Goal: Task Accomplishment & Management: Use online tool/utility

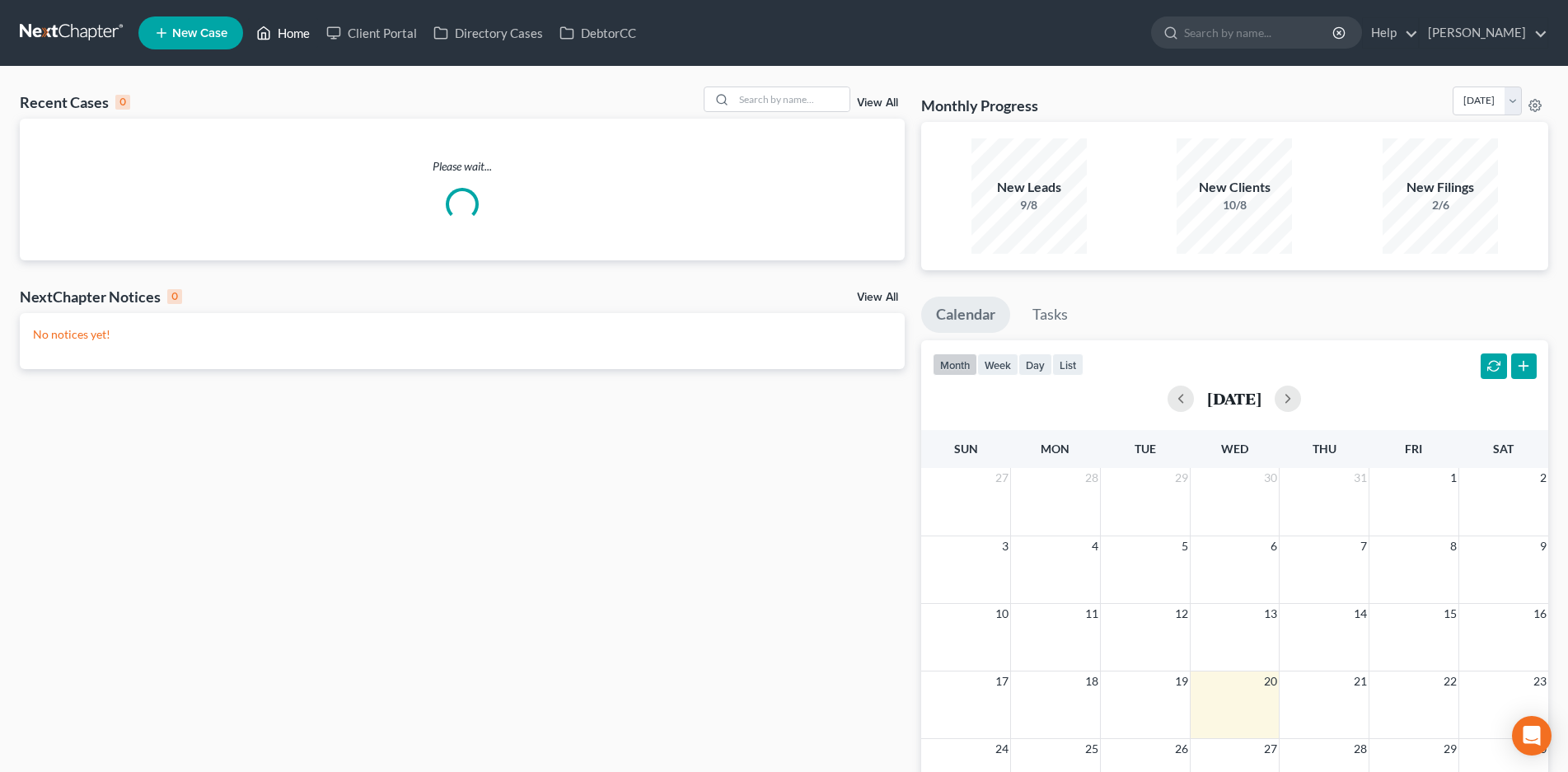
click at [292, 30] on link "Home" at bounding box center [283, 33] width 70 height 30
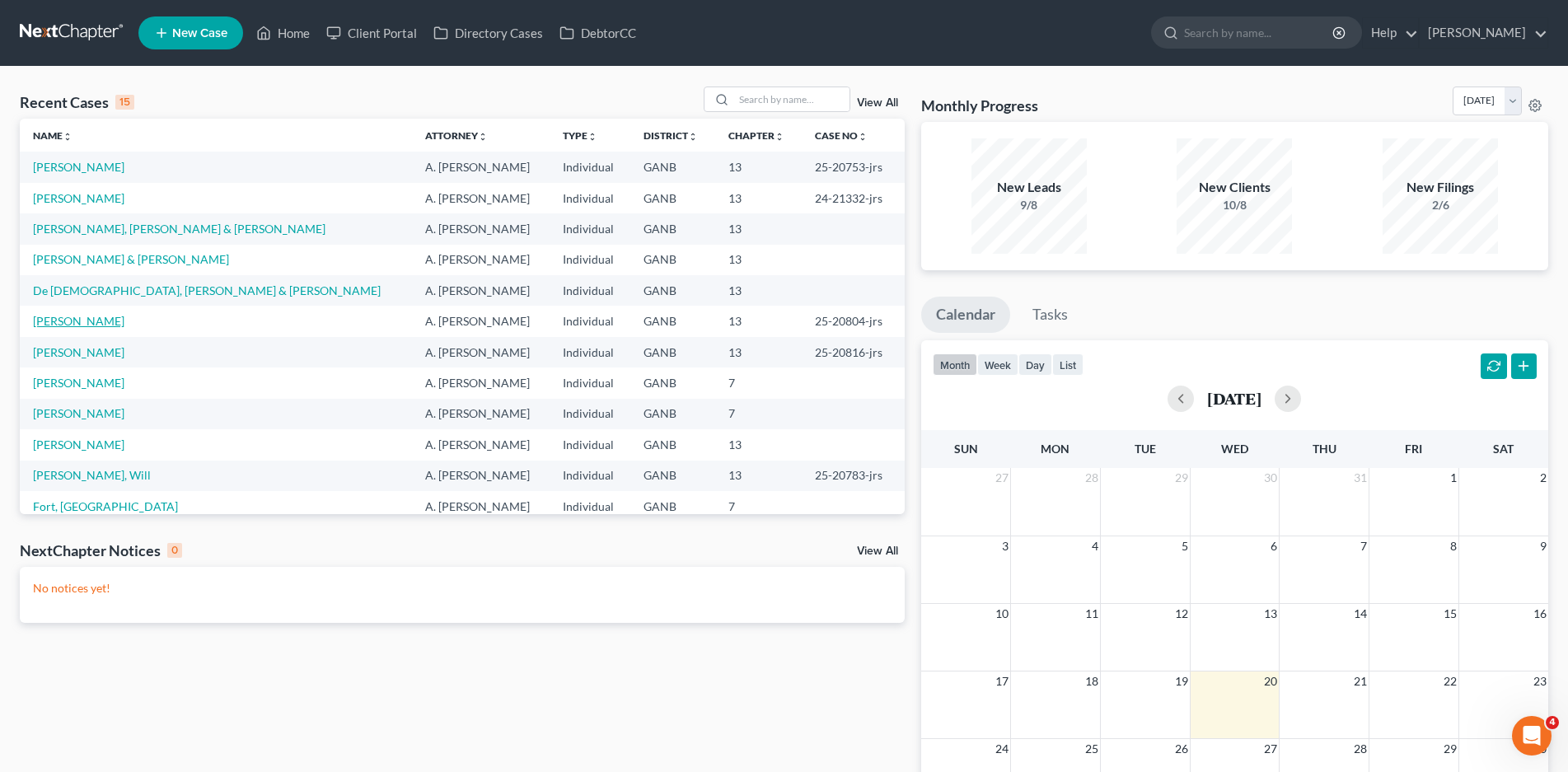
click at [109, 323] on link "[PERSON_NAME]" at bounding box center [79, 320] width 92 height 14
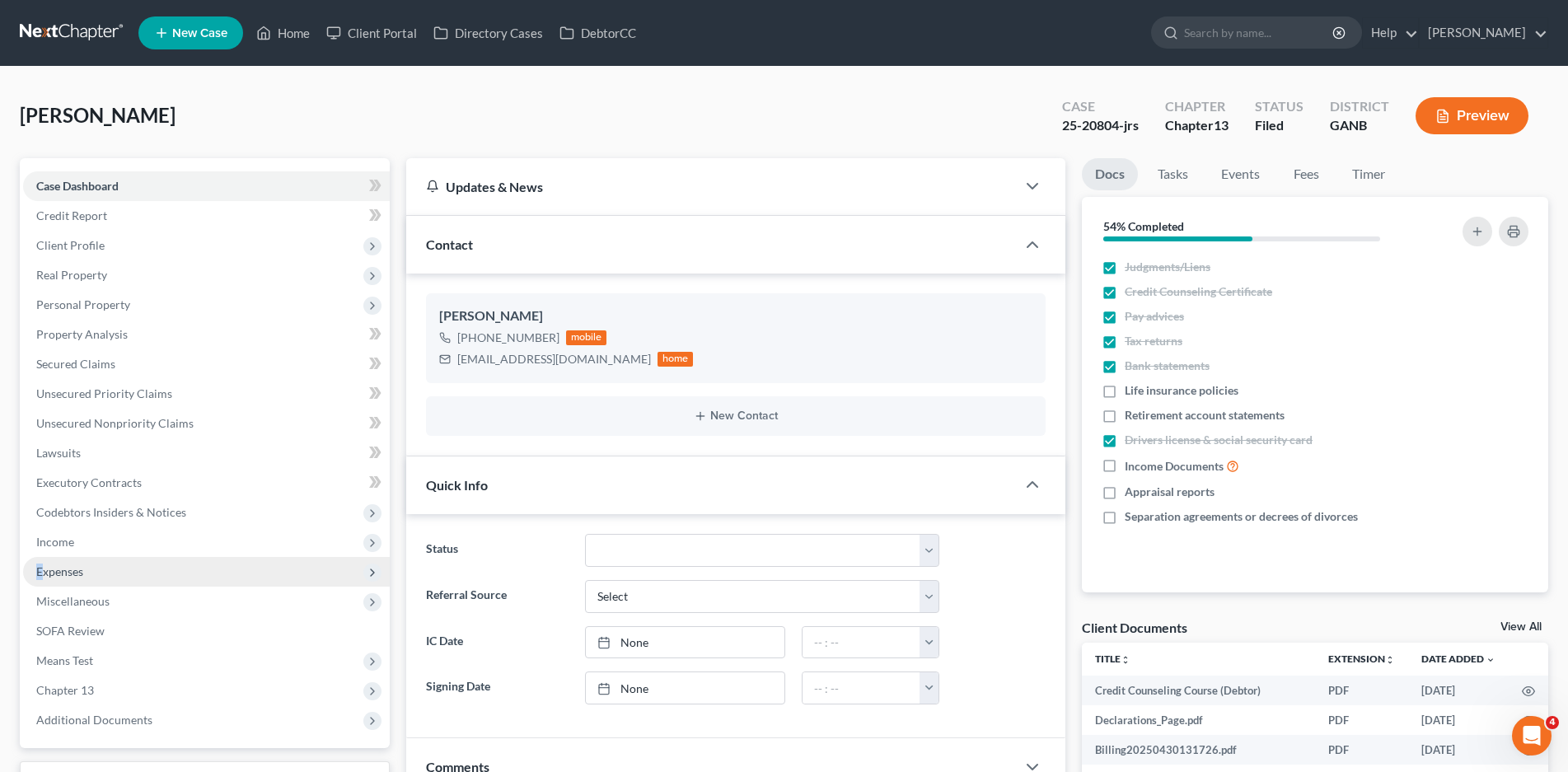
click at [40, 565] on span "Expenses" at bounding box center [60, 572] width 47 height 14
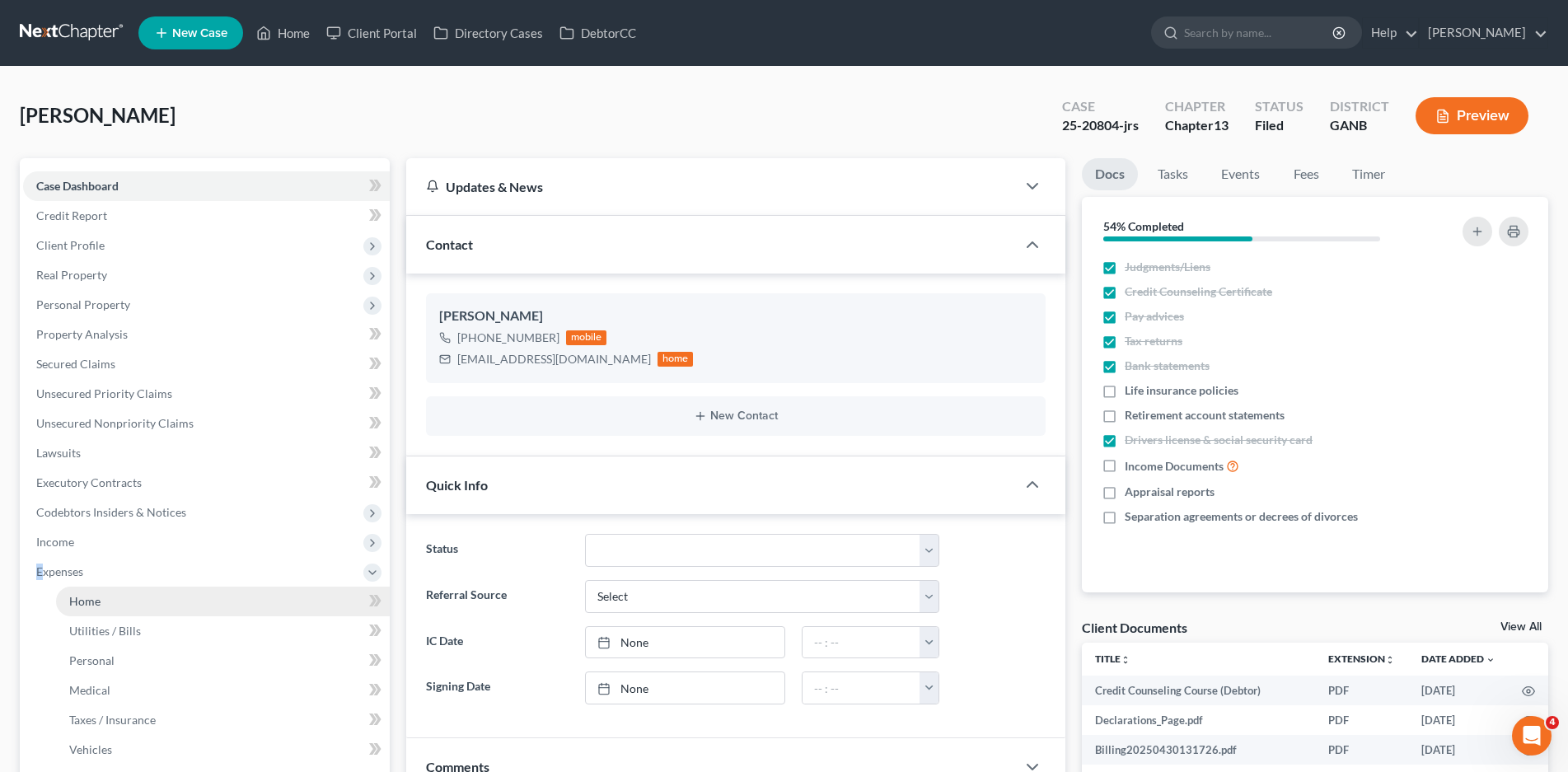
click at [111, 601] on link "Home" at bounding box center [223, 601] width 333 height 30
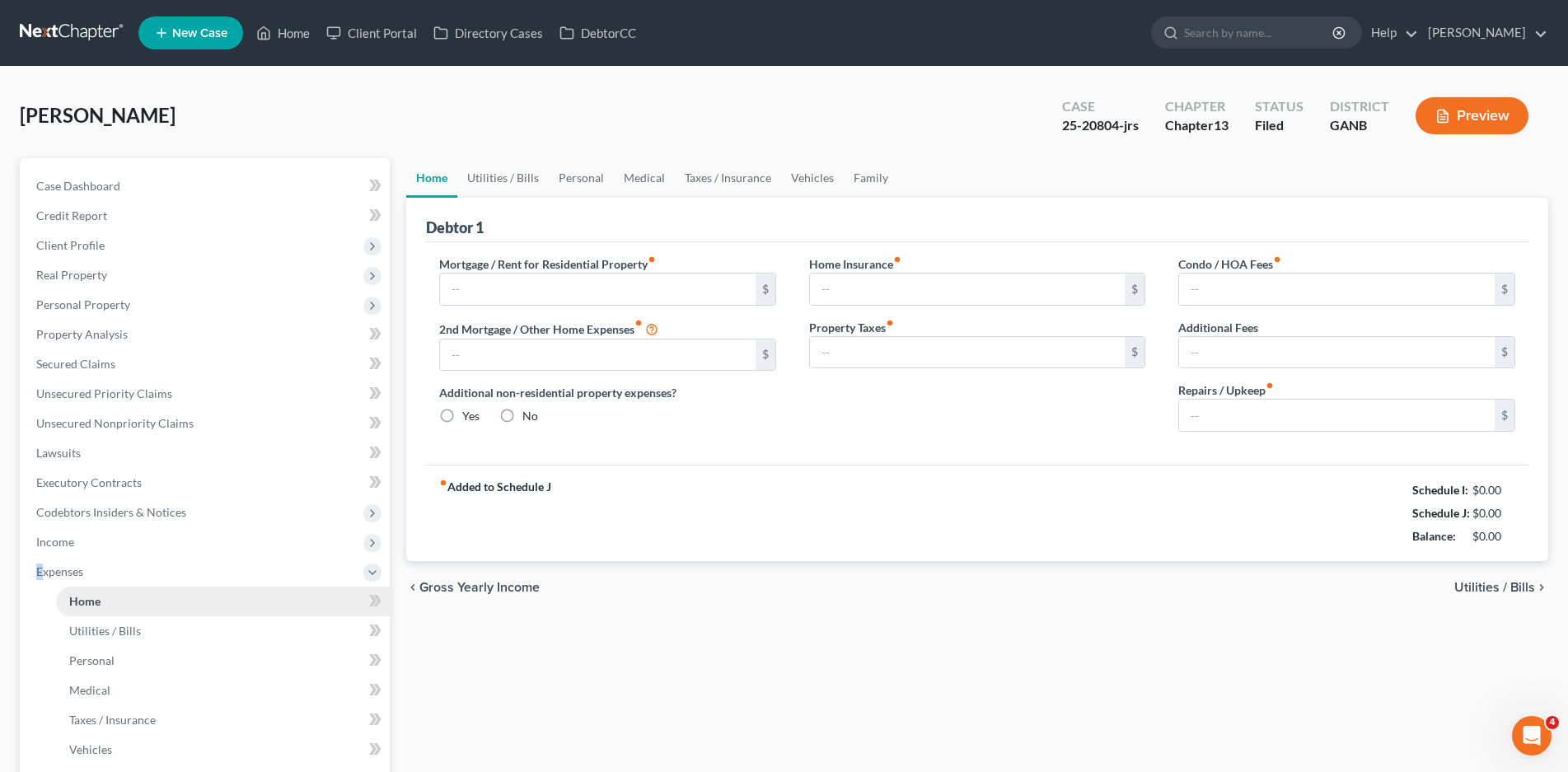
type input "2,036.81"
type input "0.00"
radio input "true"
type input "0.00"
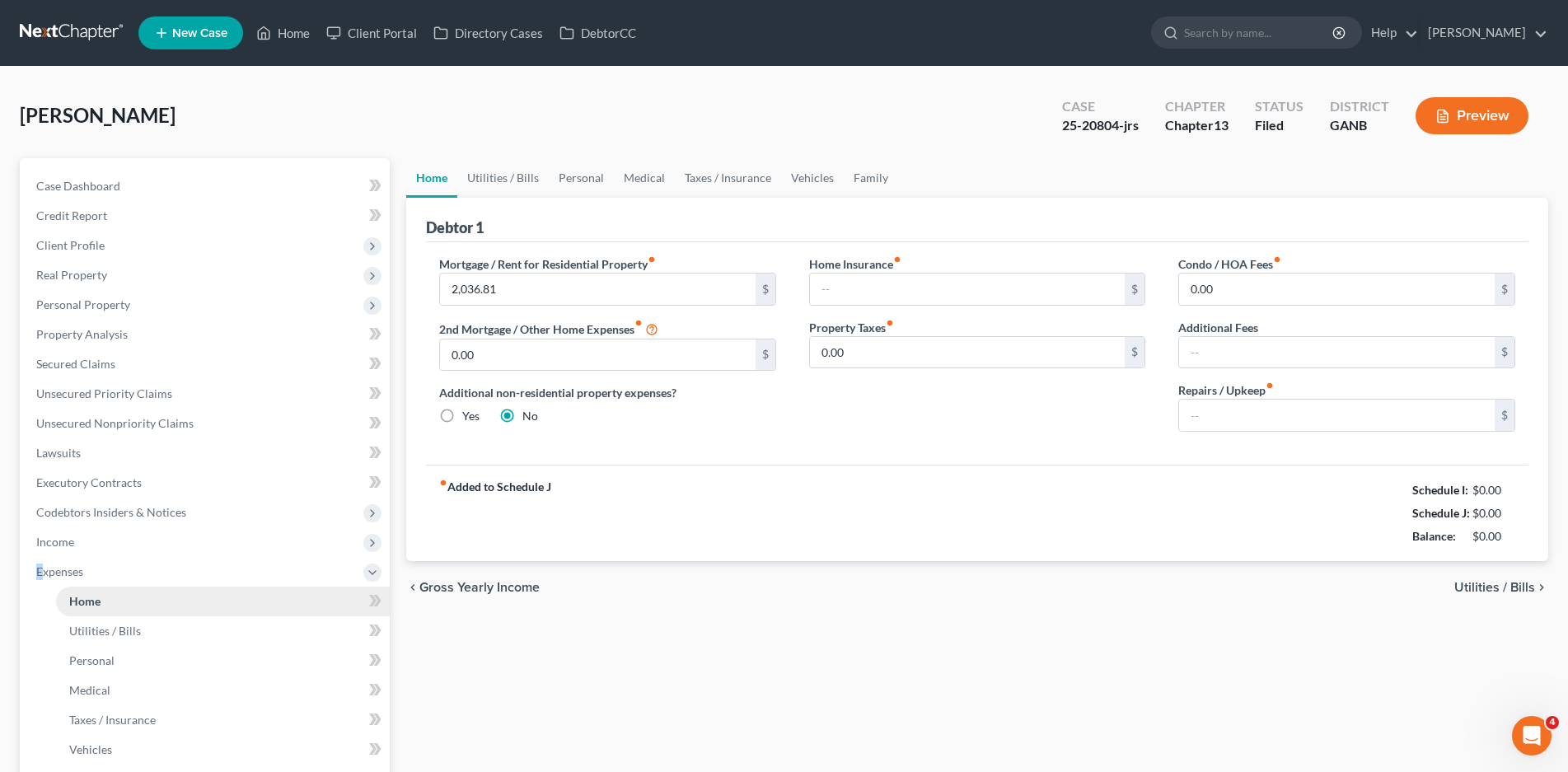
type input "0.00"
type input "200.00"
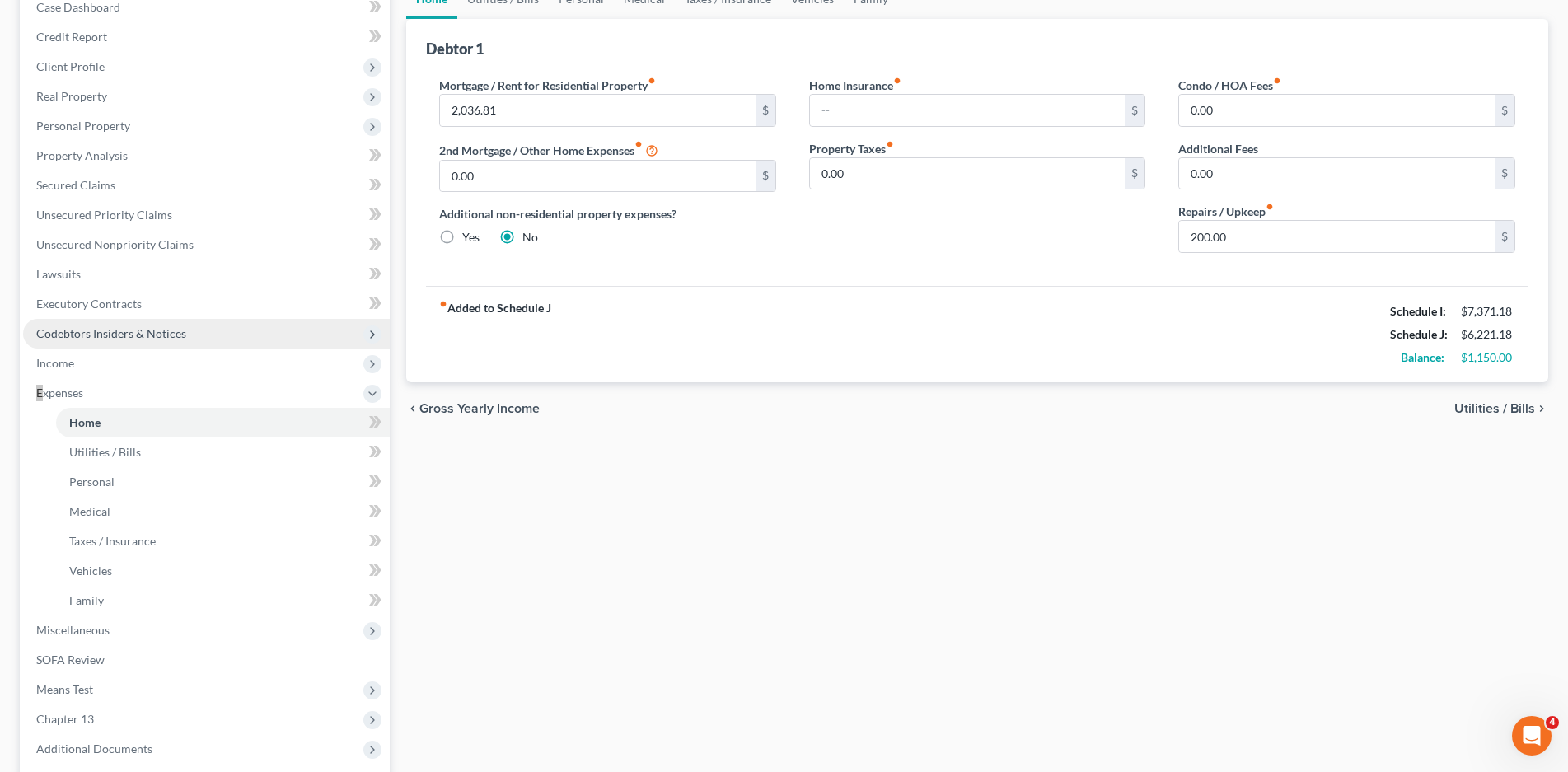
scroll to position [341, 0]
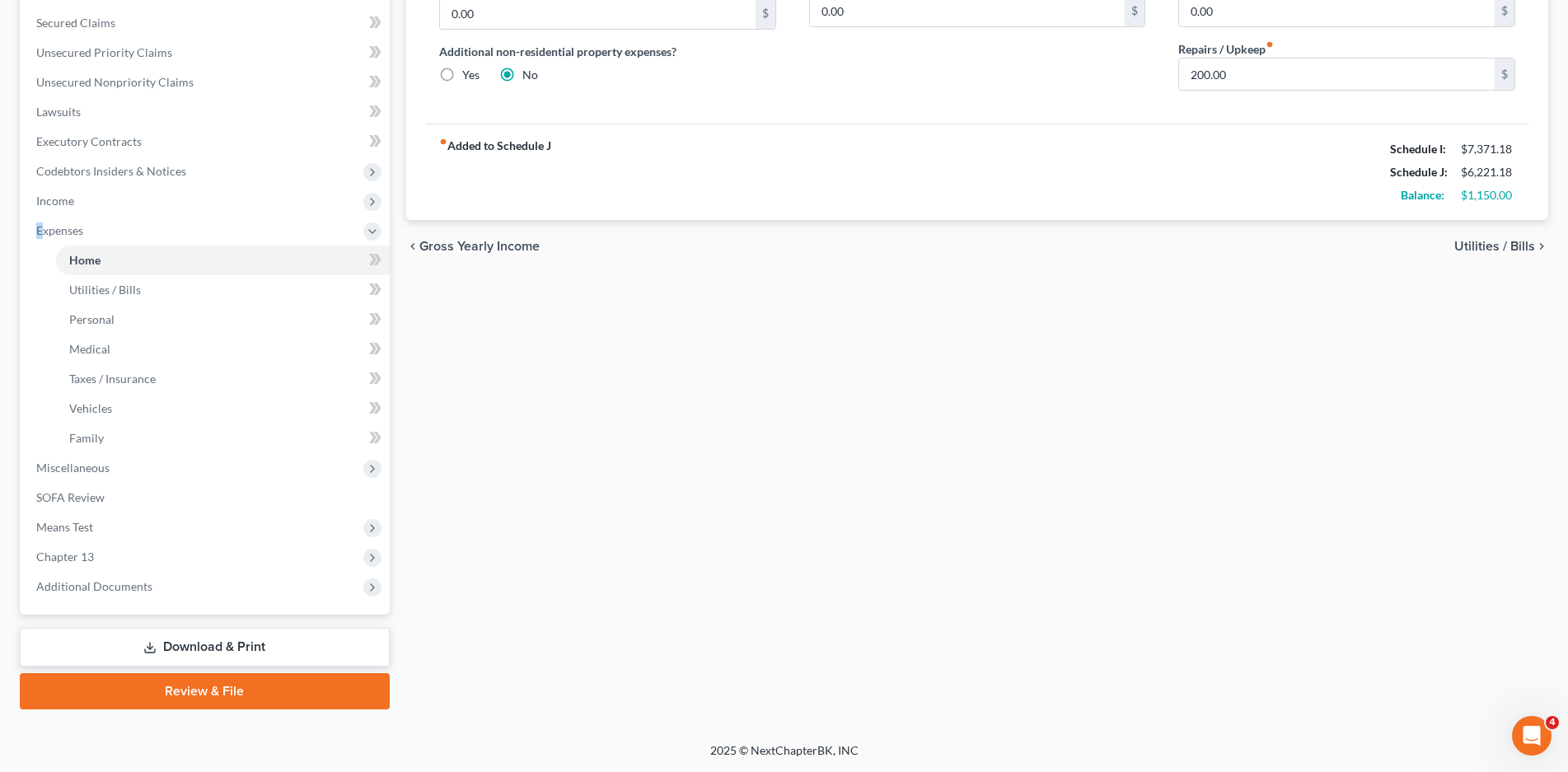
click at [211, 647] on link "Download & Print" at bounding box center [204, 646] width 370 height 38
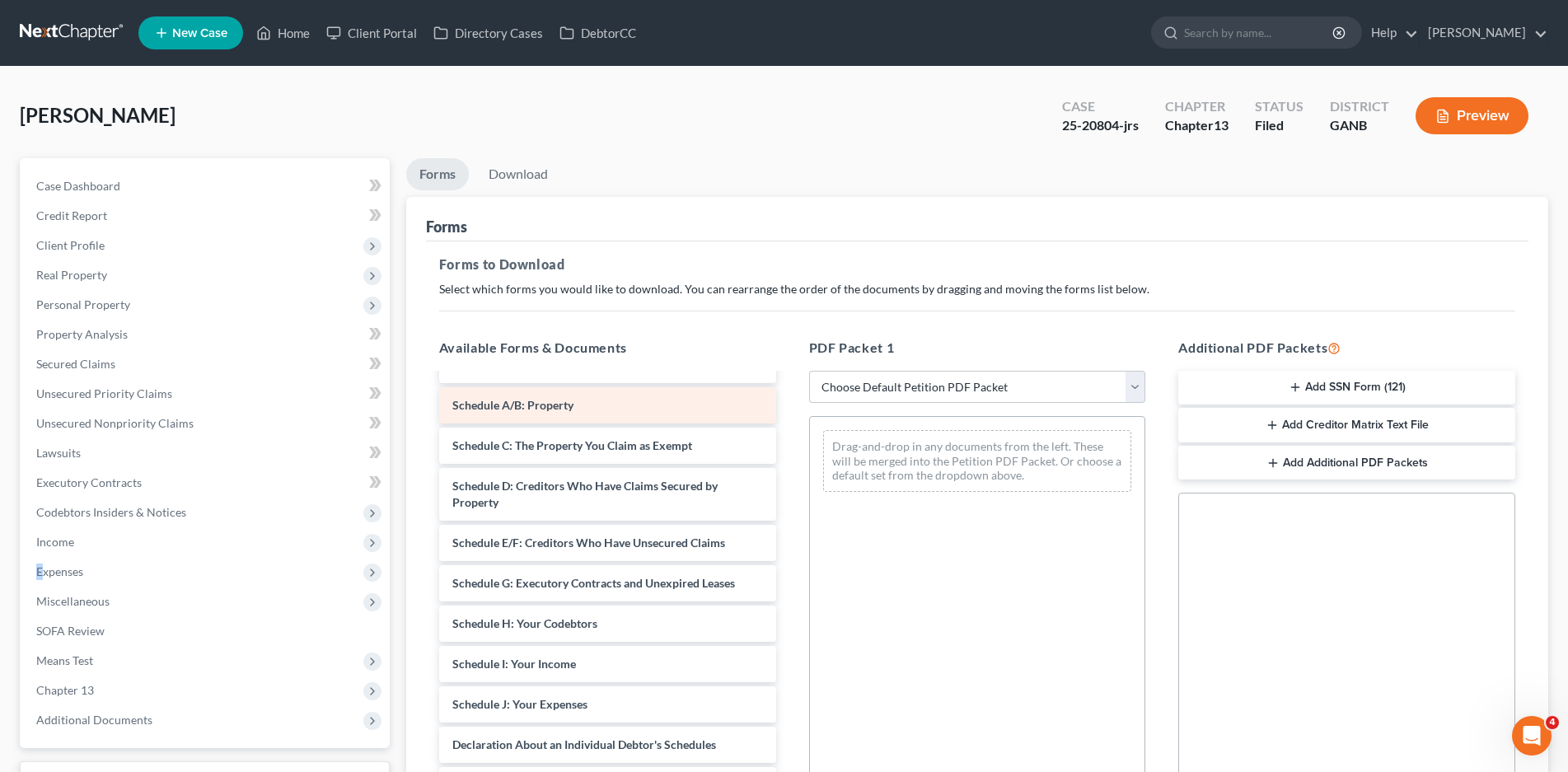
scroll to position [161, 0]
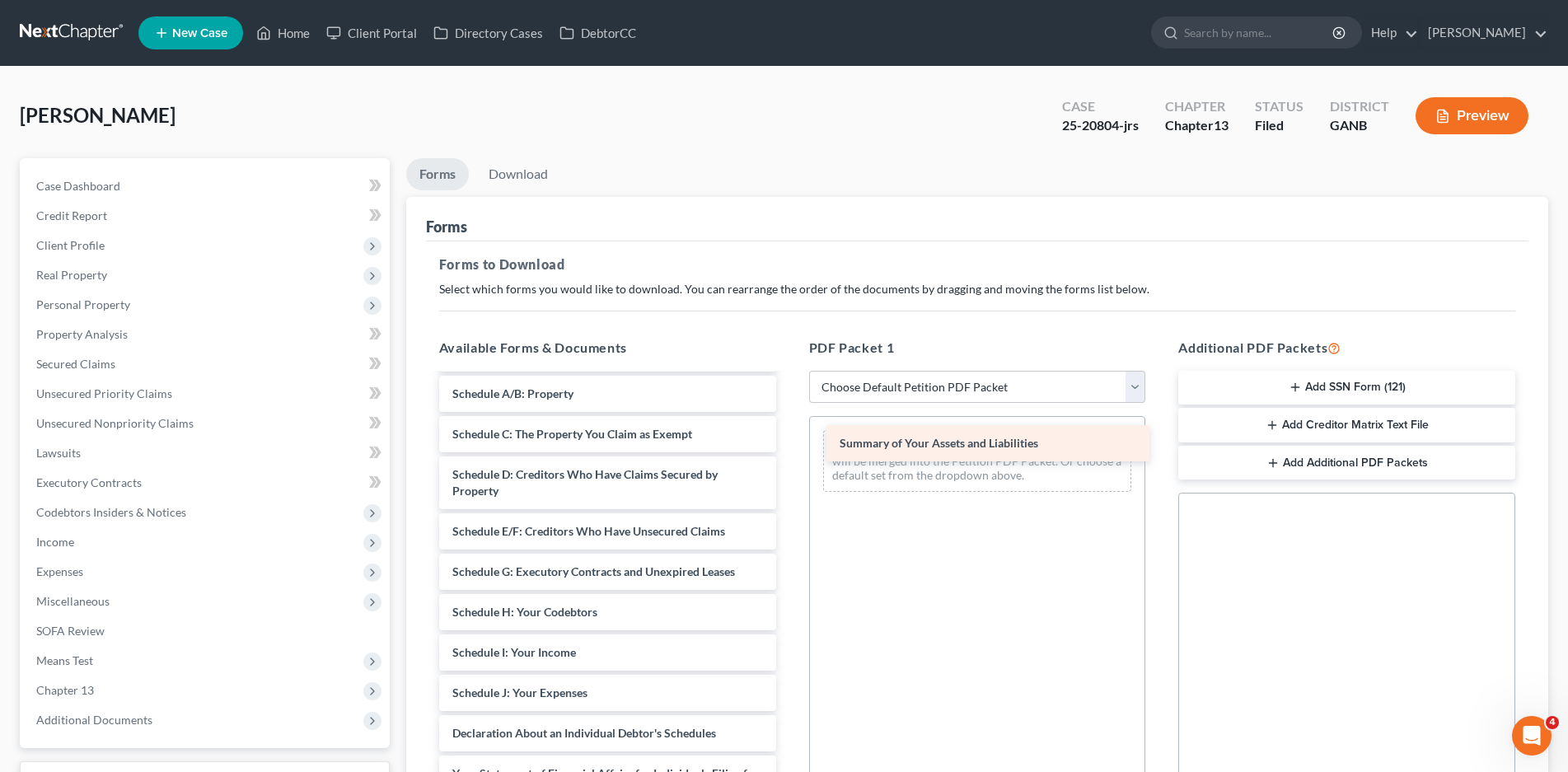
drag, startPoint x: 540, startPoint y: 386, endPoint x: 927, endPoint y: 435, distance: 390.1
click at [790, 435] on div "Summary of Your Assets and Liabilities Credit Counseling Course (Debtor) Declar…" at bounding box center [608, 620] width 363 height 812
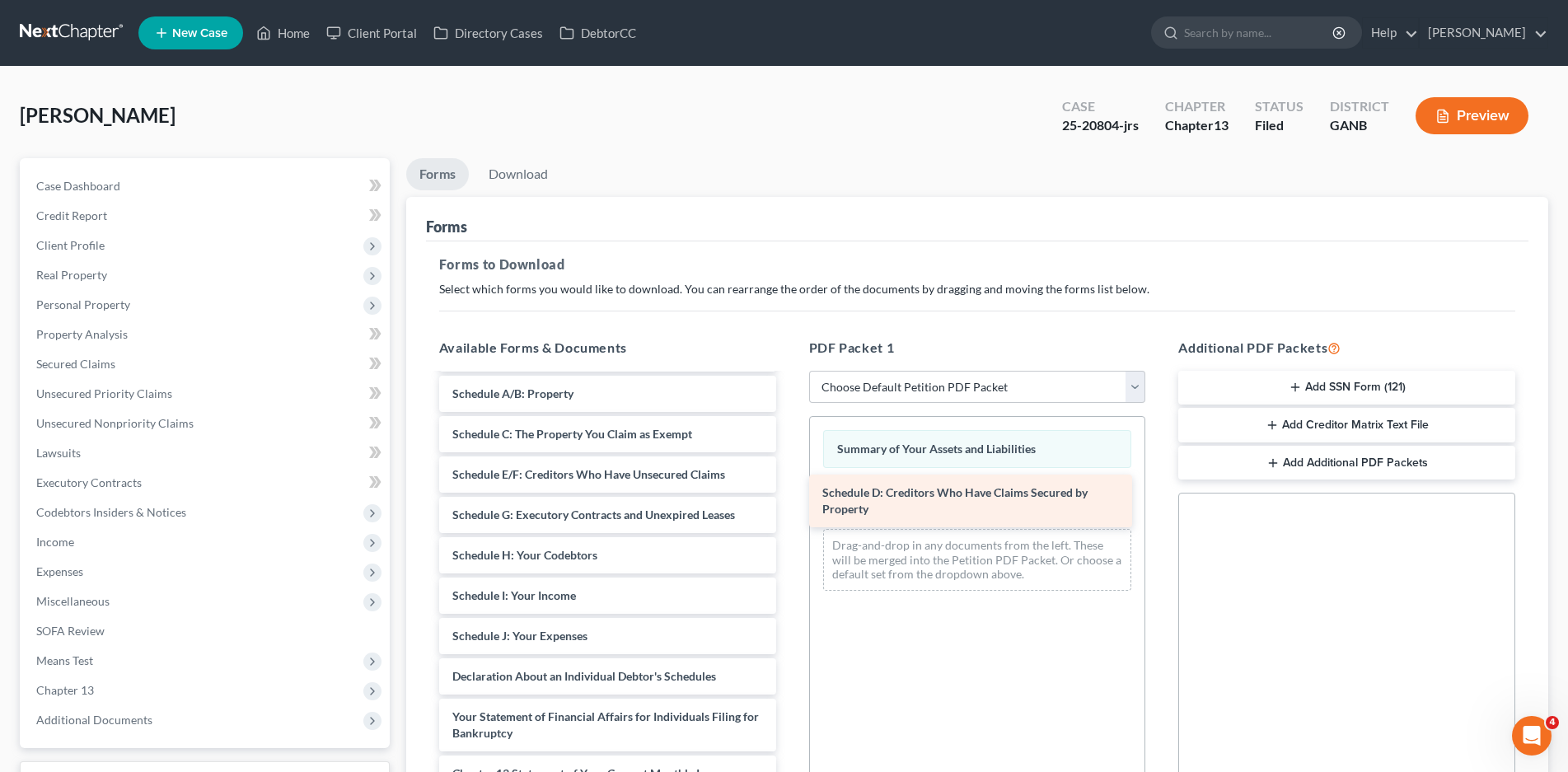
drag, startPoint x: 567, startPoint y: 470, endPoint x: 937, endPoint y: 489, distance: 370.5
click at [790, 489] on div "Schedule D: Creditors Who Have Claims Secured by Property Credit Counseling Cou…" at bounding box center [608, 592] width 363 height 756
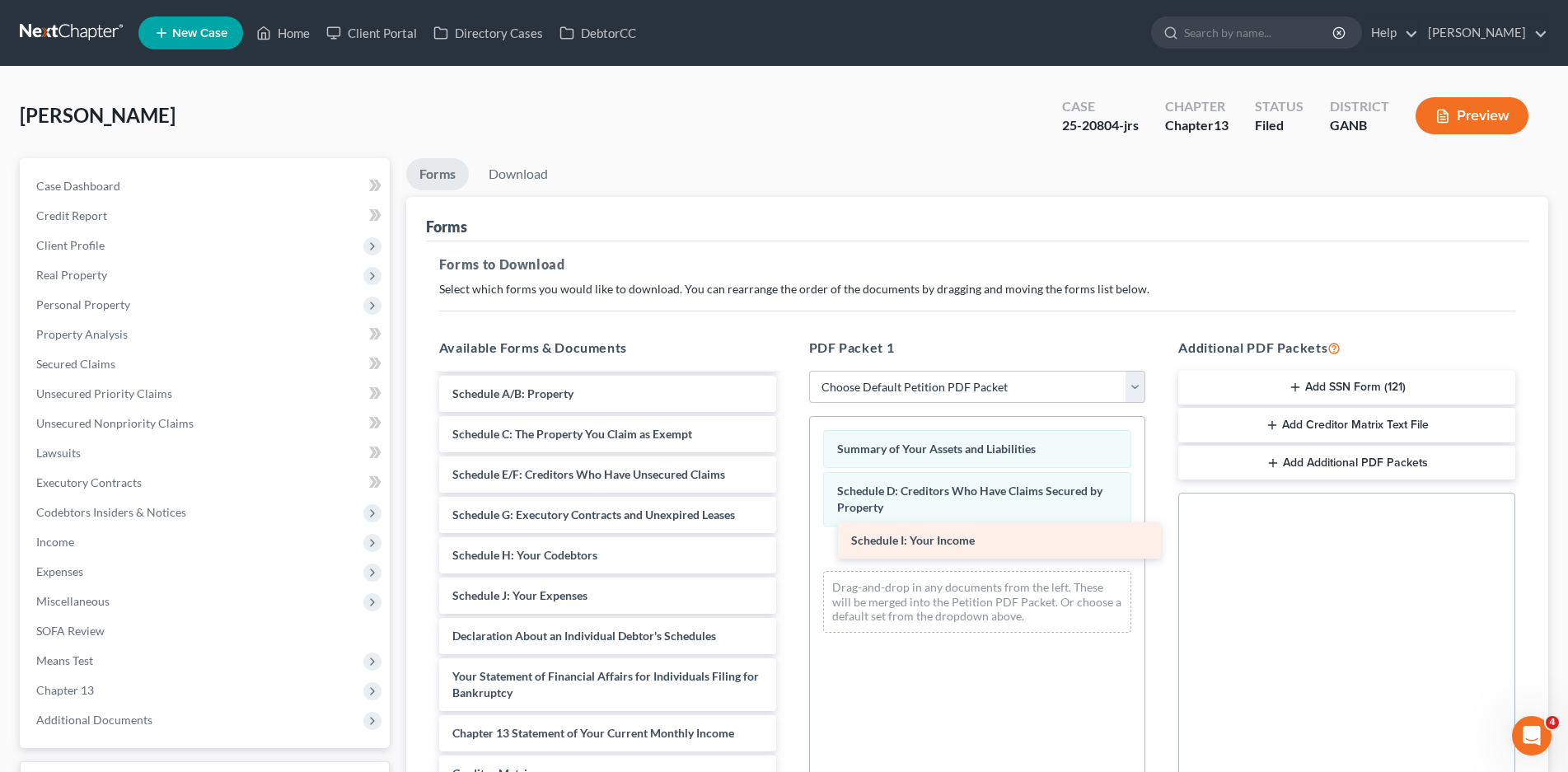
drag, startPoint x: 527, startPoint y: 597, endPoint x: 911, endPoint y: 543, distance: 387.8
click at [790, 542] on div "Schedule I: Your Income Credit Counseling Course (Debtor) Declarations_Page.pdf…" at bounding box center [608, 572] width 363 height 715
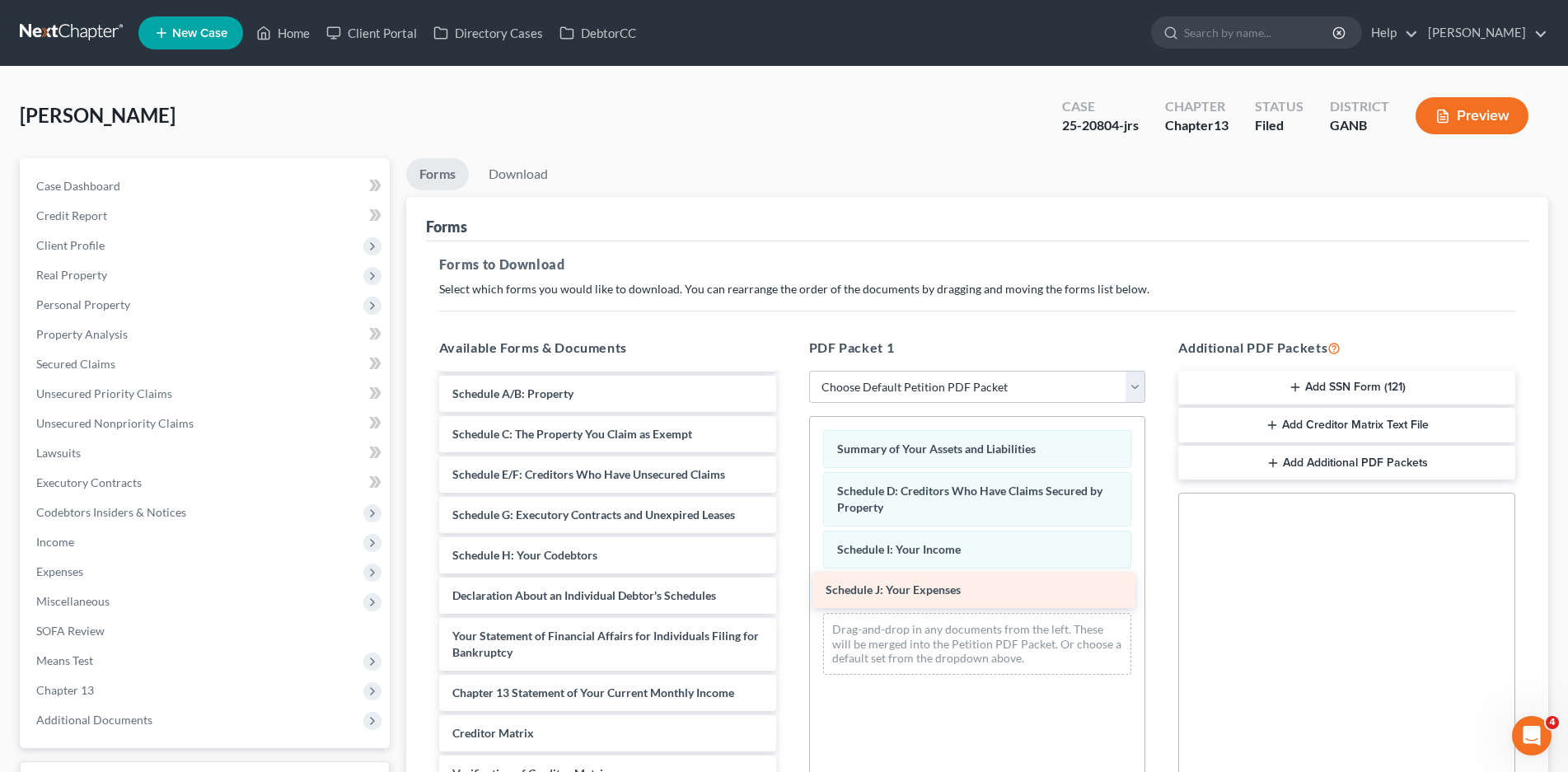
drag, startPoint x: 522, startPoint y: 592, endPoint x: 895, endPoint y: 586, distance: 373.0
click at [790, 586] on div "Schedule J: Your Expenses Credit Counseling Course (Debtor) Declarations_Page.p…" at bounding box center [608, 552] width 363 height 675
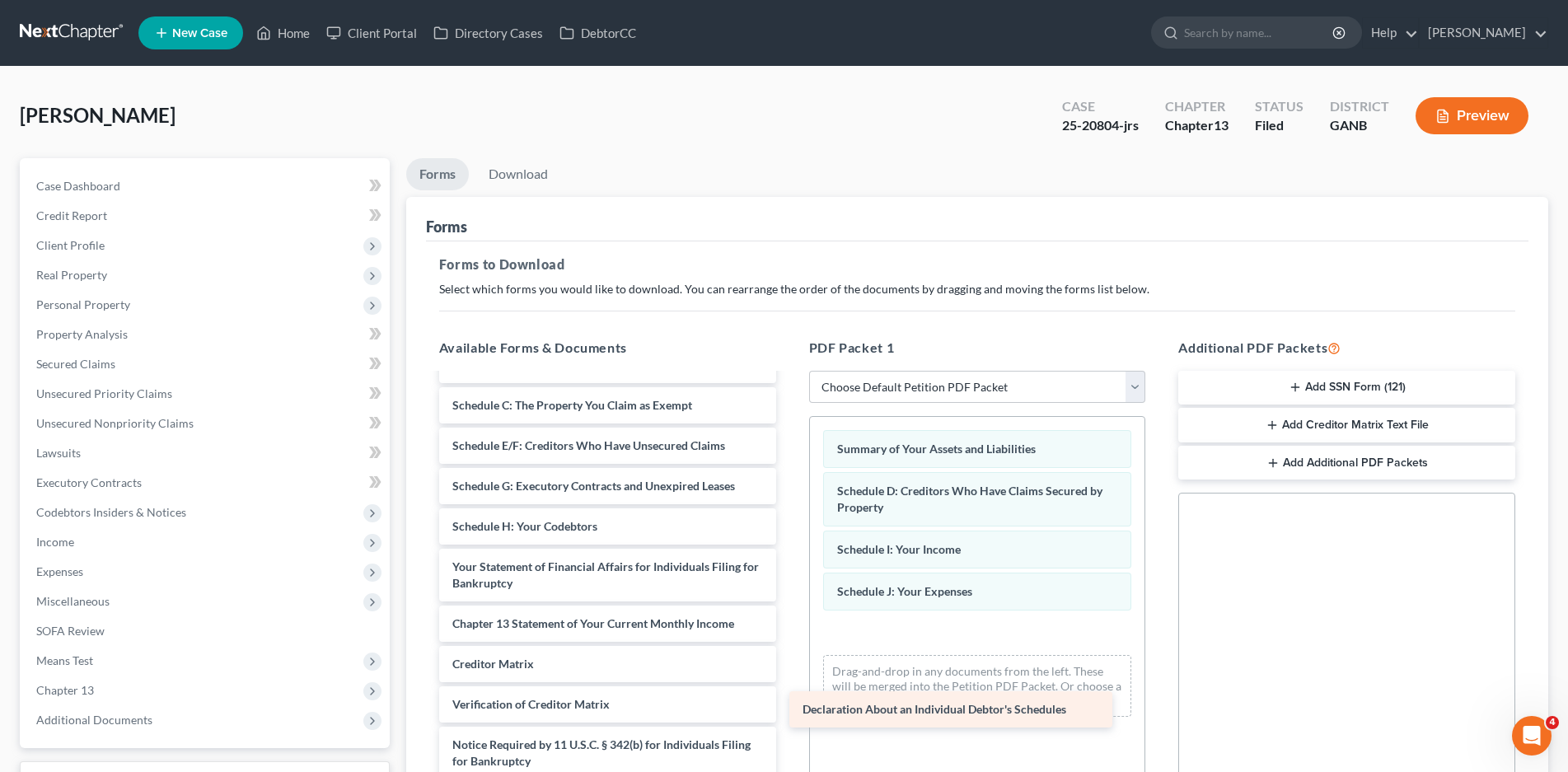
scroll to position [189, 0]
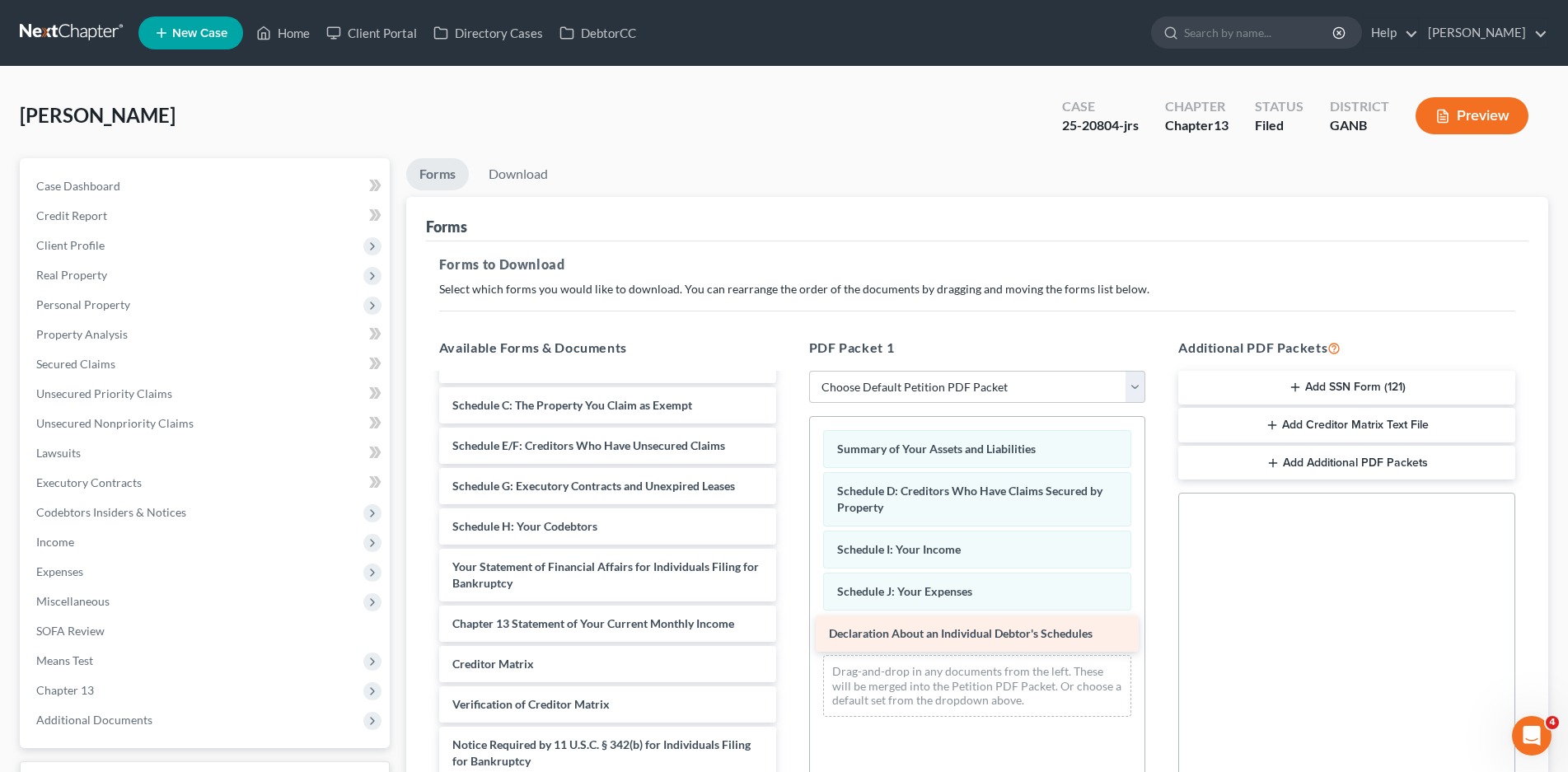
drag, startPoint x: 528, startPoint y: 524, endPoint x: 905, endPoint y: 630, distance: 391.6
click at [790, 630] on div "Declaration About an Individual Debtor's Schedules Credit Counseling Course (De…" at bounding box center [608, 502] width 363 height 634
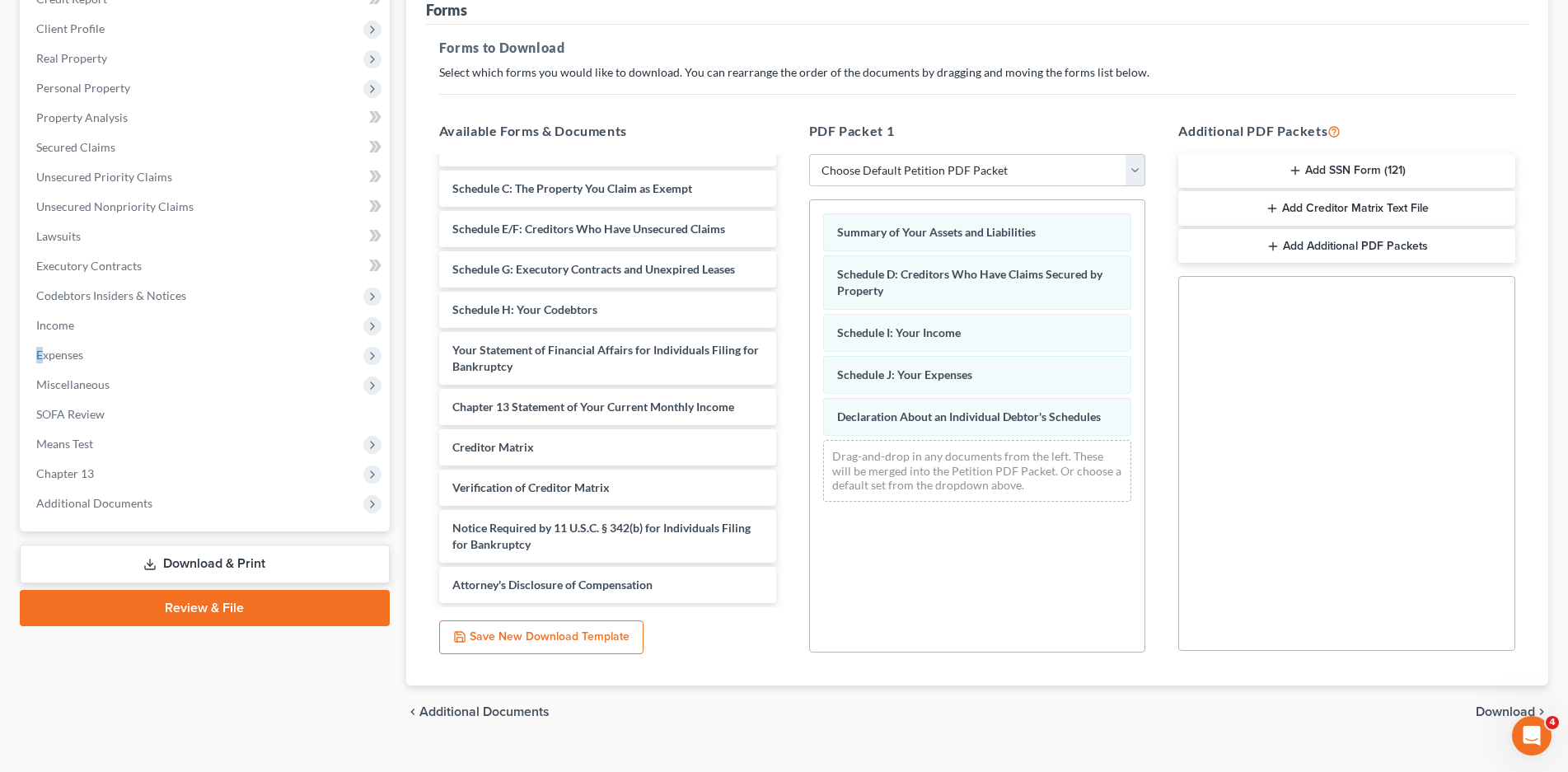
scroll to position [245, 0]
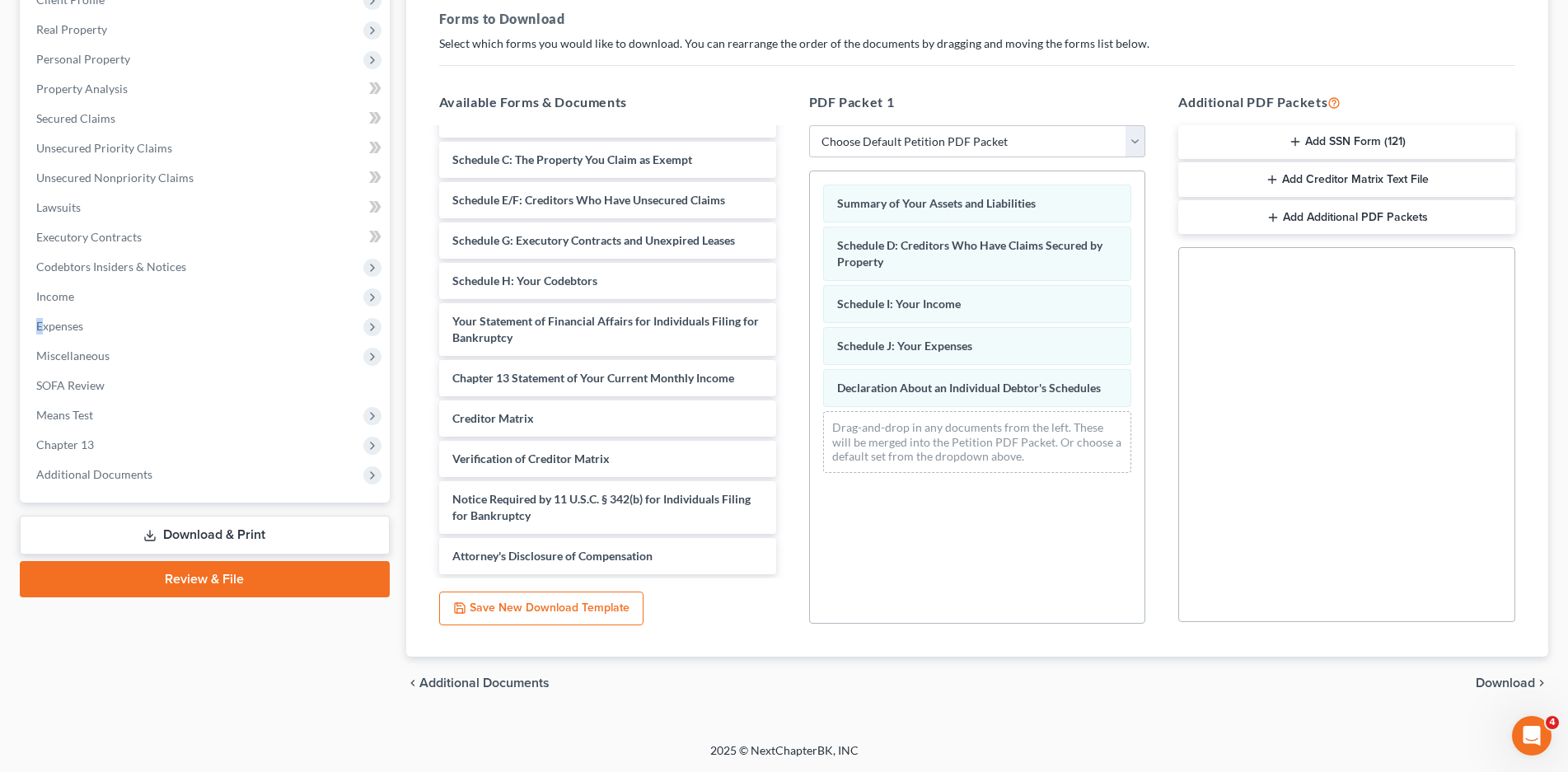
click at [1501, 684] on span "Download" at bounding box center [1504, 683] width 59 height 13
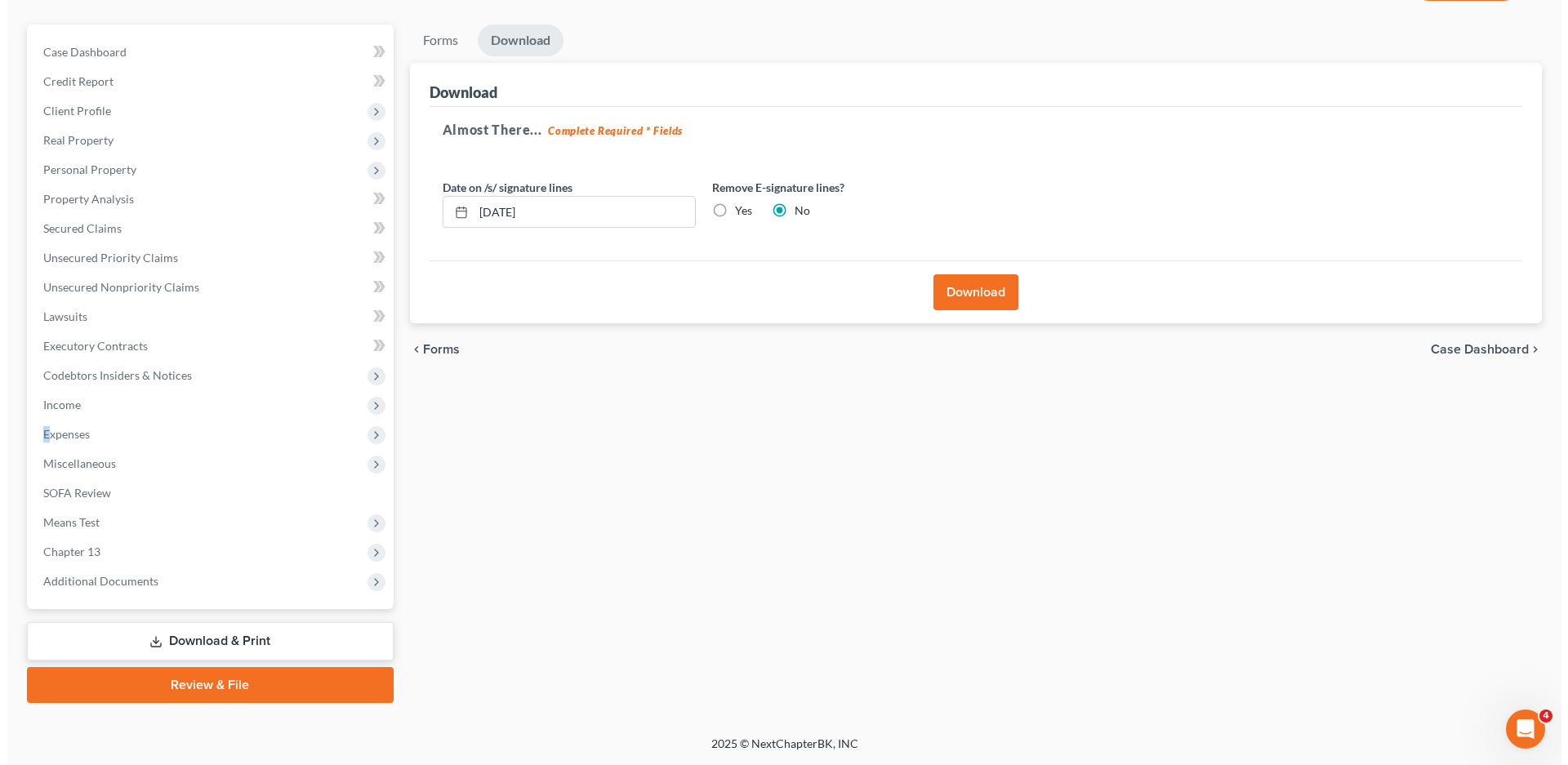
scroll to position [132, 0]
click at [968, 296] on button "Download" at bounding box center [967, 292] width 84 height 36
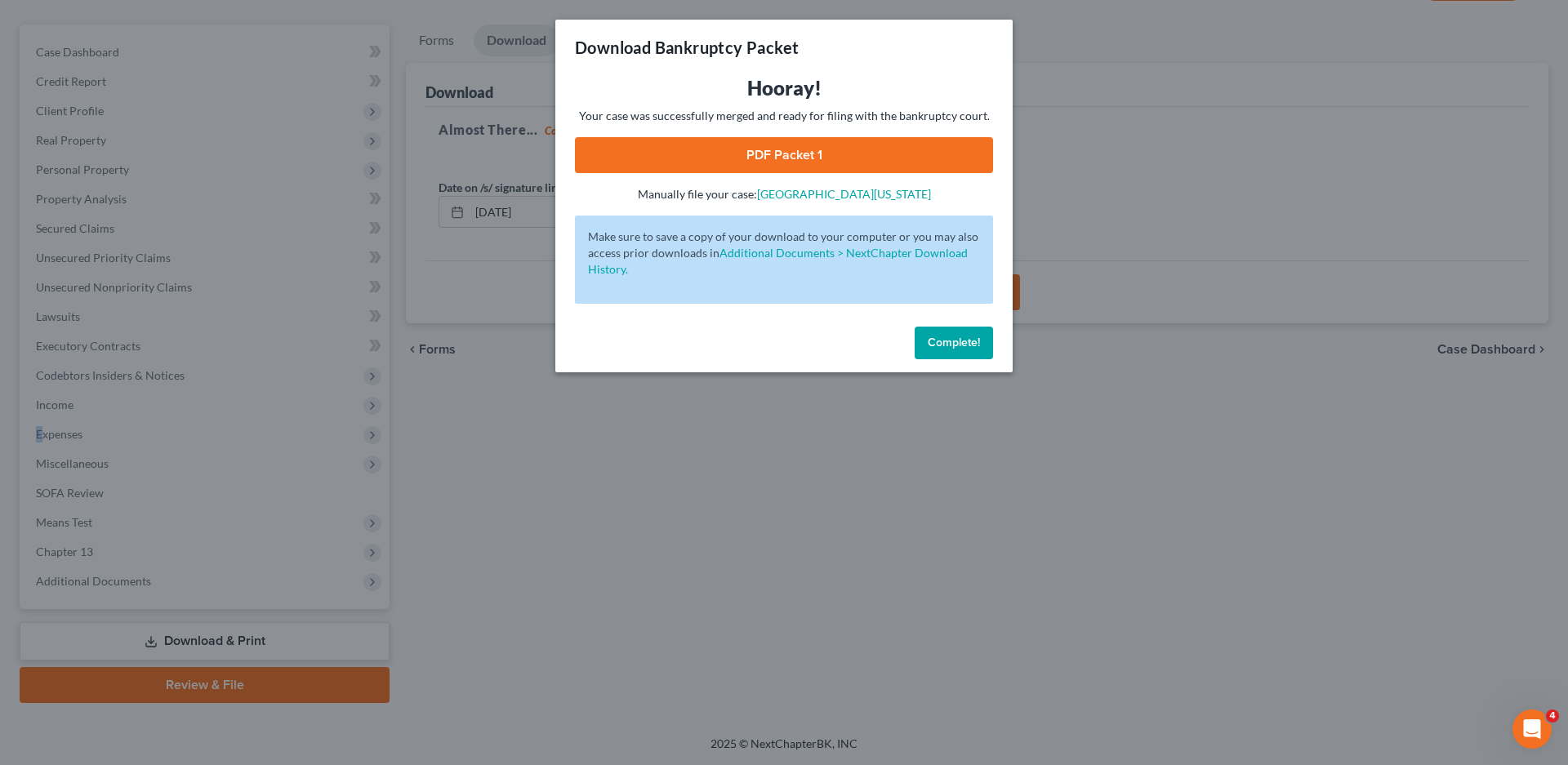
click at [791, 151] on link "PDF Packet 1" at bounding box center [784, 155] width 418 height 36
